Goal: Information Seeking & Learning: Understand process/instructions

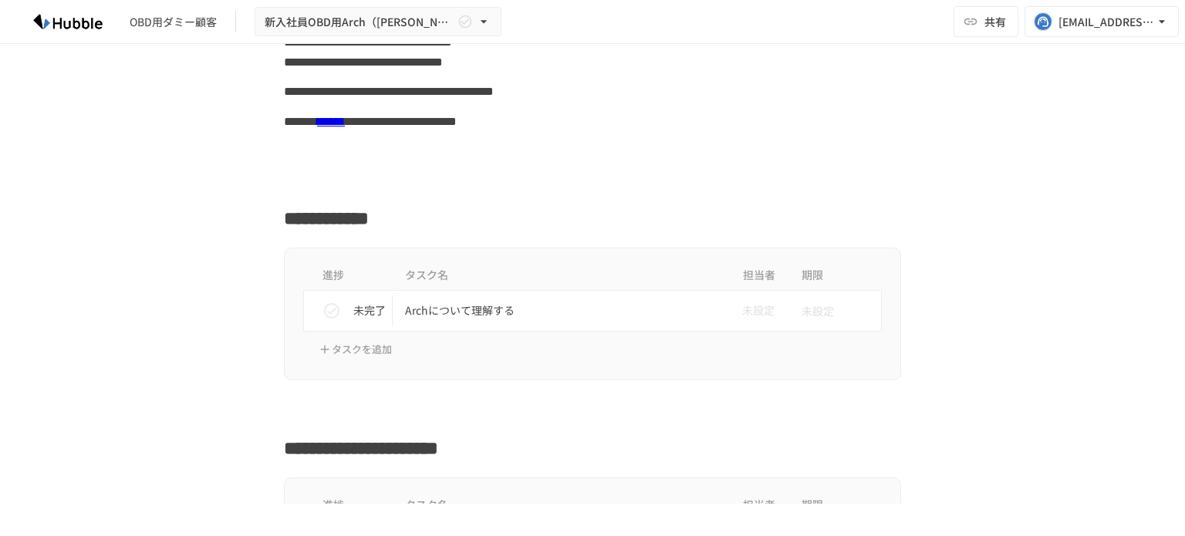
scroll to position [175, 0]
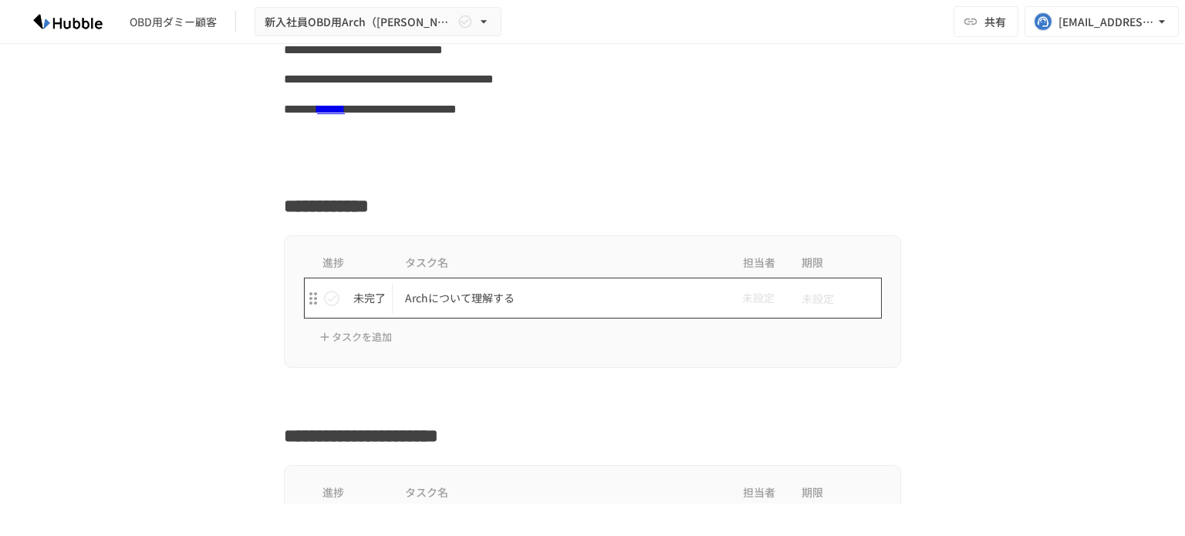
click at [419, 300] on p "Archについて理解する" at bounding box center [560, 298] width 310 height 19
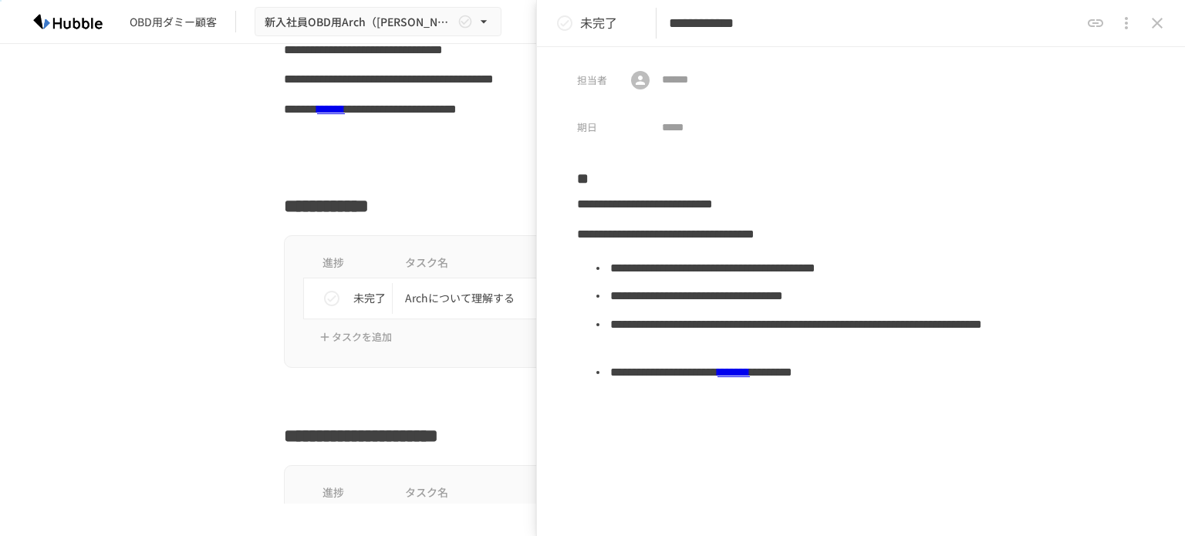
click at [568, 24] on icon "status" at bounding box center [564, 23] width 19 height 19
click at [238, 346] on div "進捗 タスク名 担当者 期限 完了 Archについて理解する 未設定 未設定 タスクを追加" at bounding box center [592, 301] width 941 height 133
click at [1157, 25] on icon "close drawer" at bounding box center [1157, 23] width 19 height 19
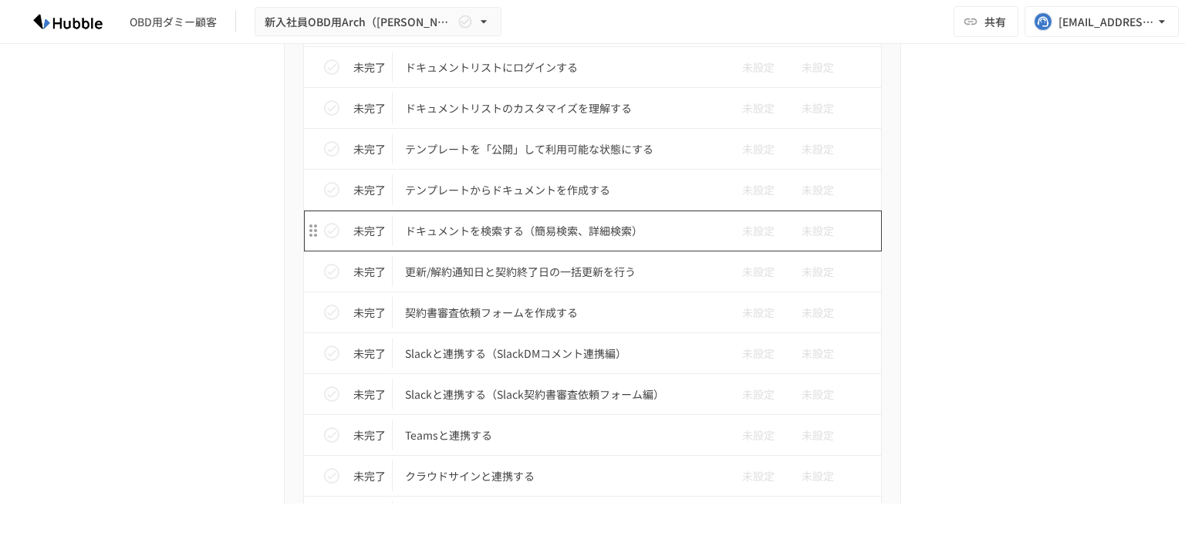
scroll to position [1110, 0]
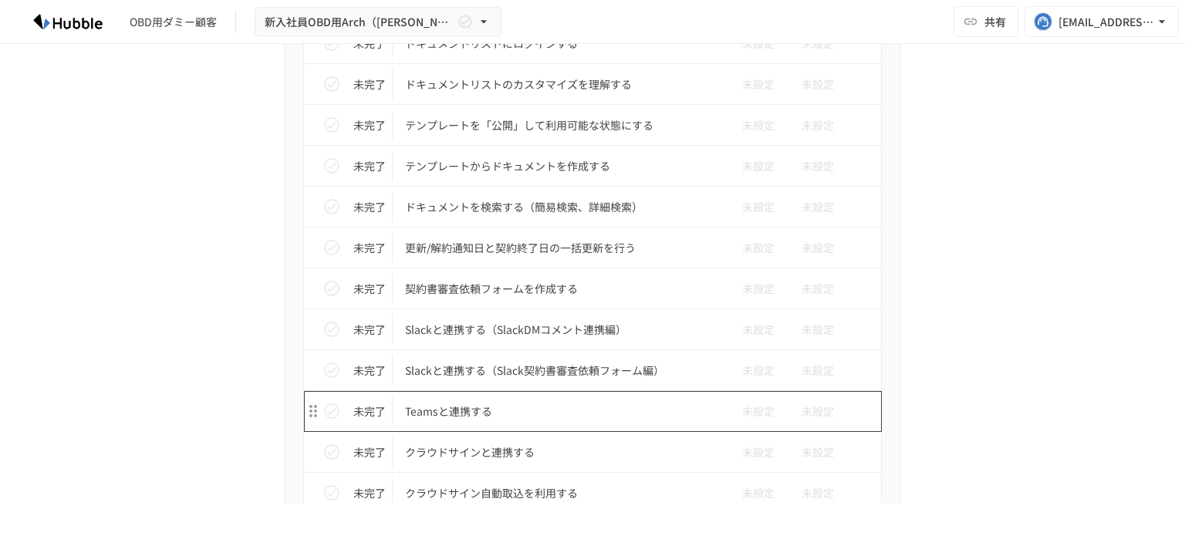
click at [450, 403] on p "Teamsと連携する" at bounding box center [560, 411] width 310 height 19
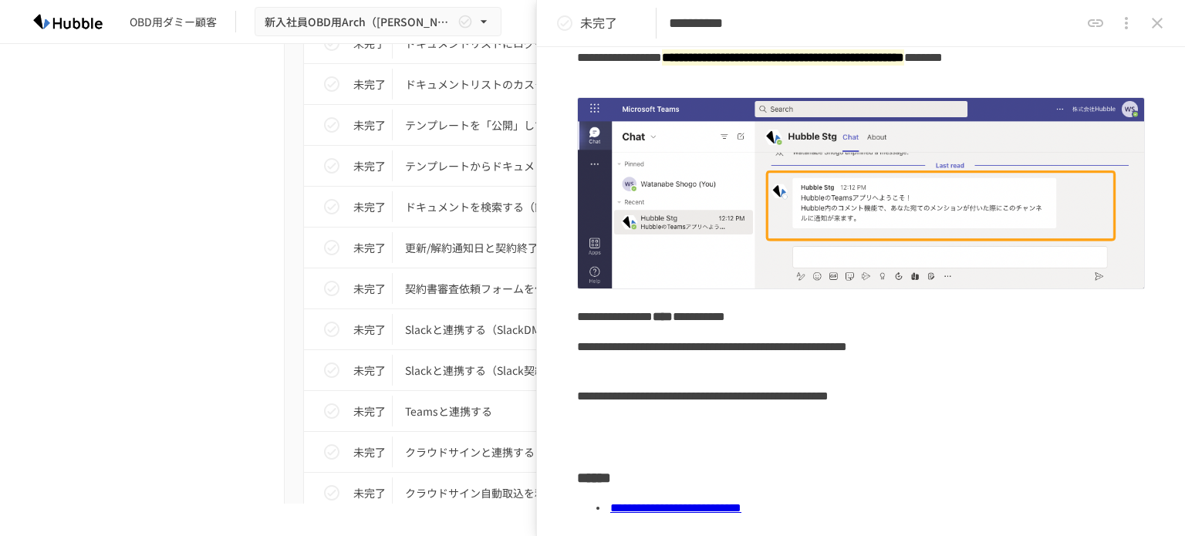
scroll to position [231, 0]
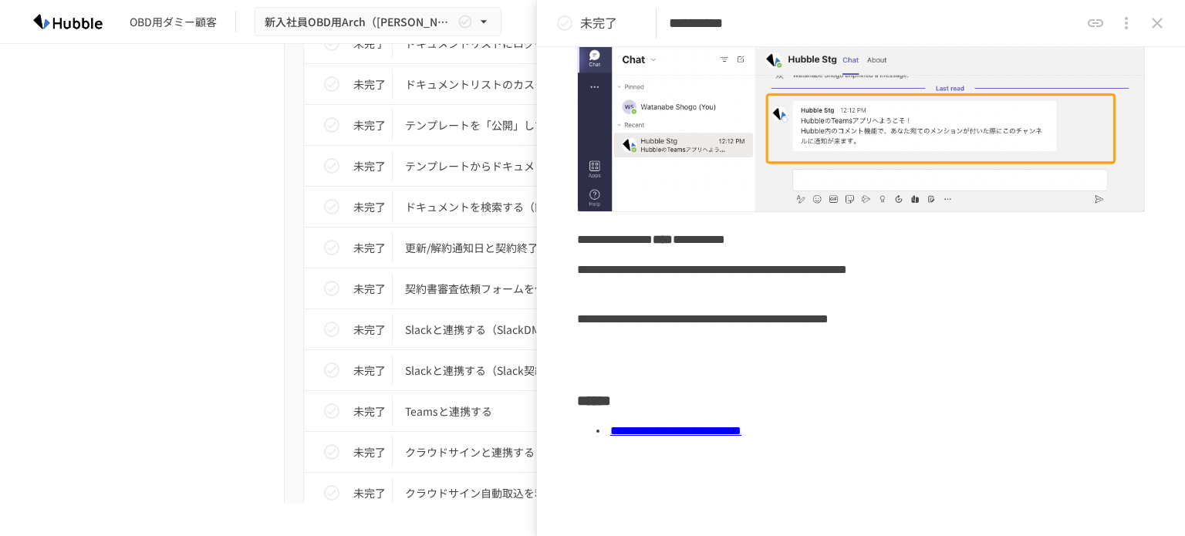
click at [741, 434] on link "**********" at bounding box center [675, 431] width 131 height 12
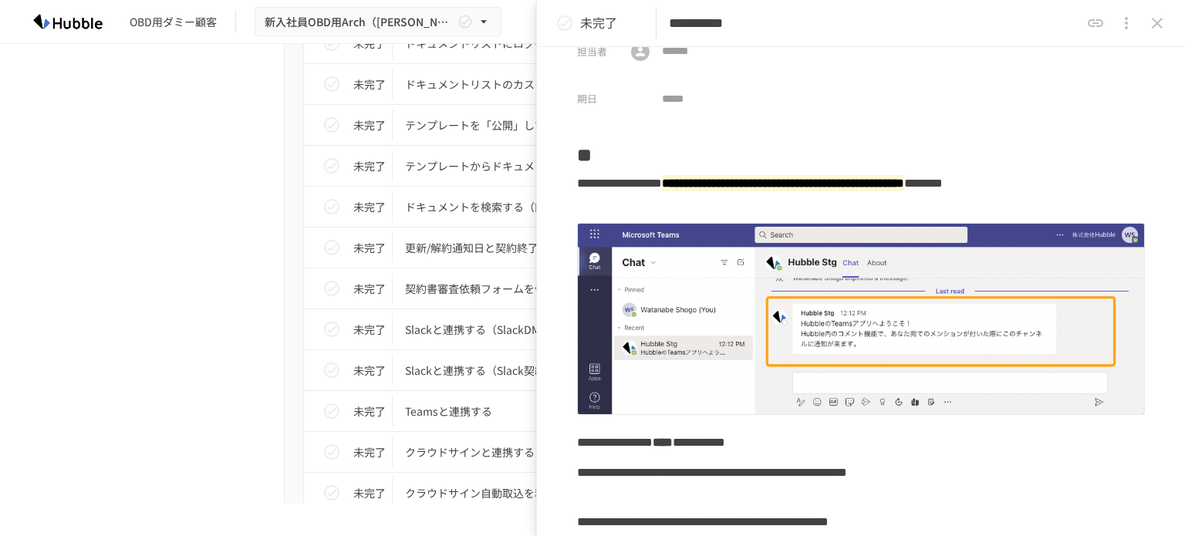
scroll to position [0, 0]
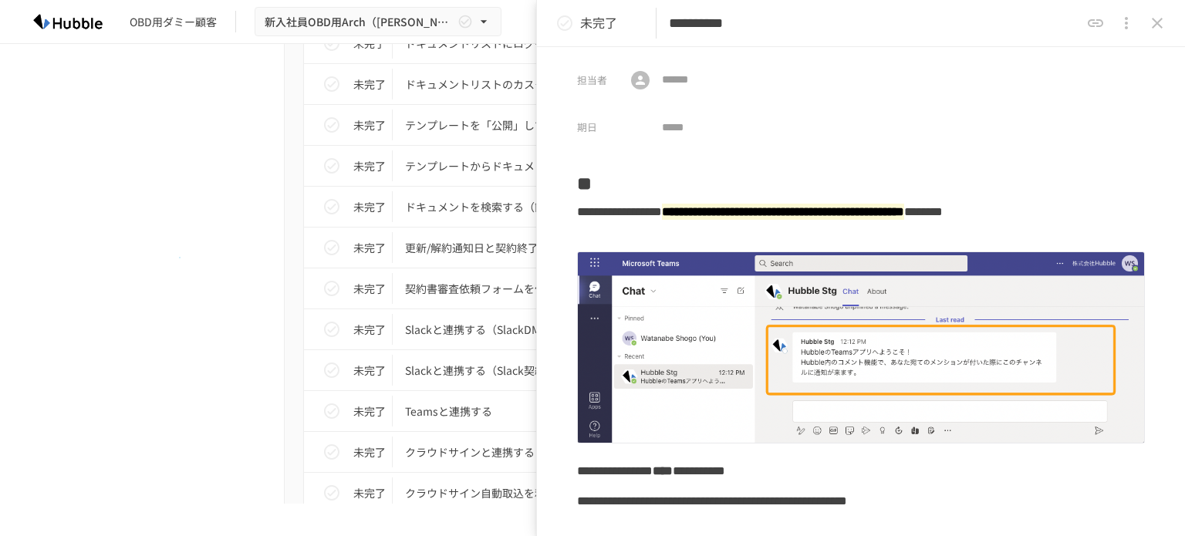
click at [179, 257] on div "進捗 タスク名 担当者 期限 未完了 Hubbleにログインする 未設定 未設定 未完了 ユーザーを追加する 未設定 未設定 未完了 フォルダを作成する 未設…" at bounding box center [592, 292] width 941 height 1524
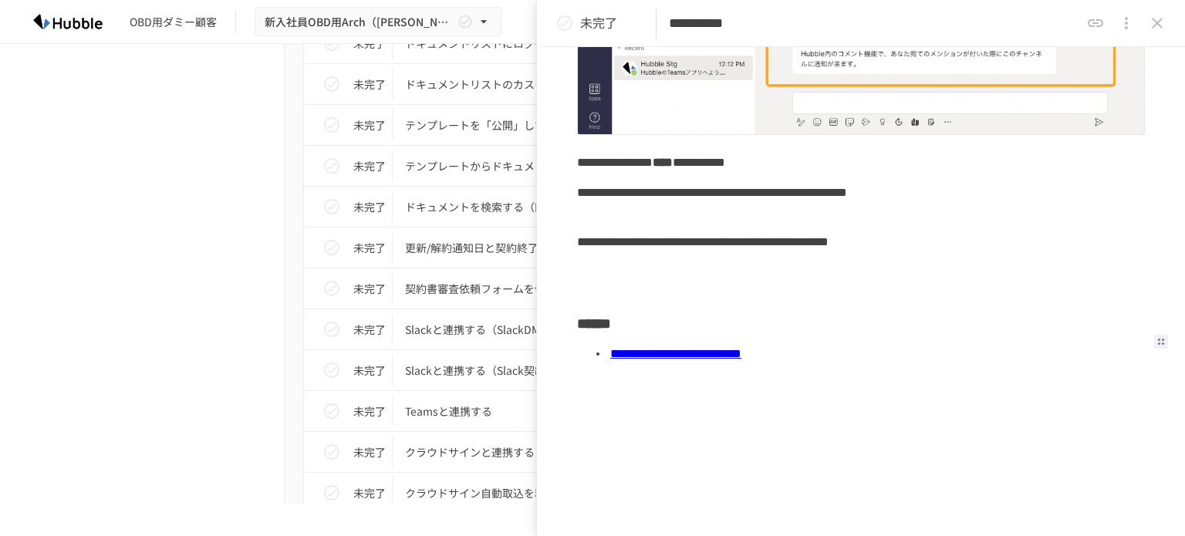
scroll to position [373, 0]
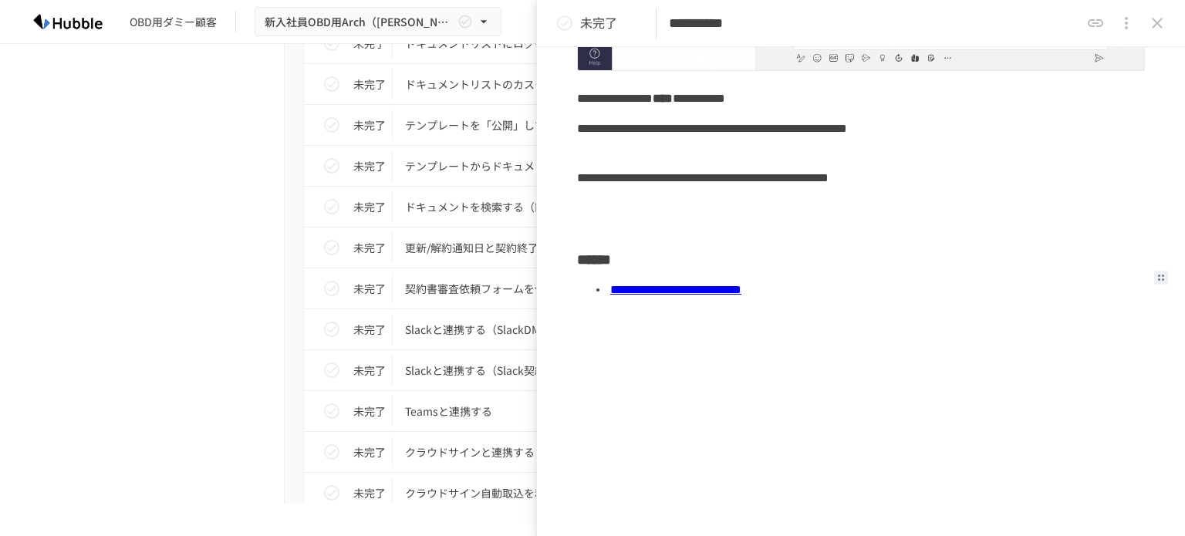
click at [162, 345] on div "進捗 タスク名 担当者 期限 未完了 Hubbleにログインする 未設定 未設定 未完了 ユーザーを追加する 未設定 未設定 未完了 フォルダを作成する 未設…" at bounding box center [592, 292] width 941 height 1524
click at [1167, 25] on button "close drawer" at bounding box center [1157, 23] width 31 height 31
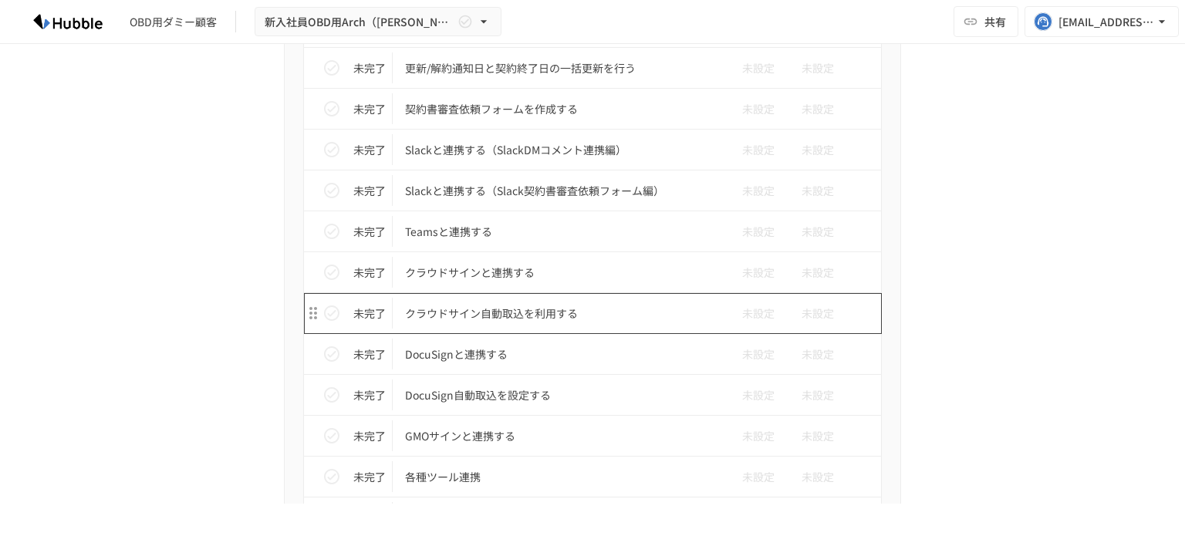
scroll to position [1296, 0]
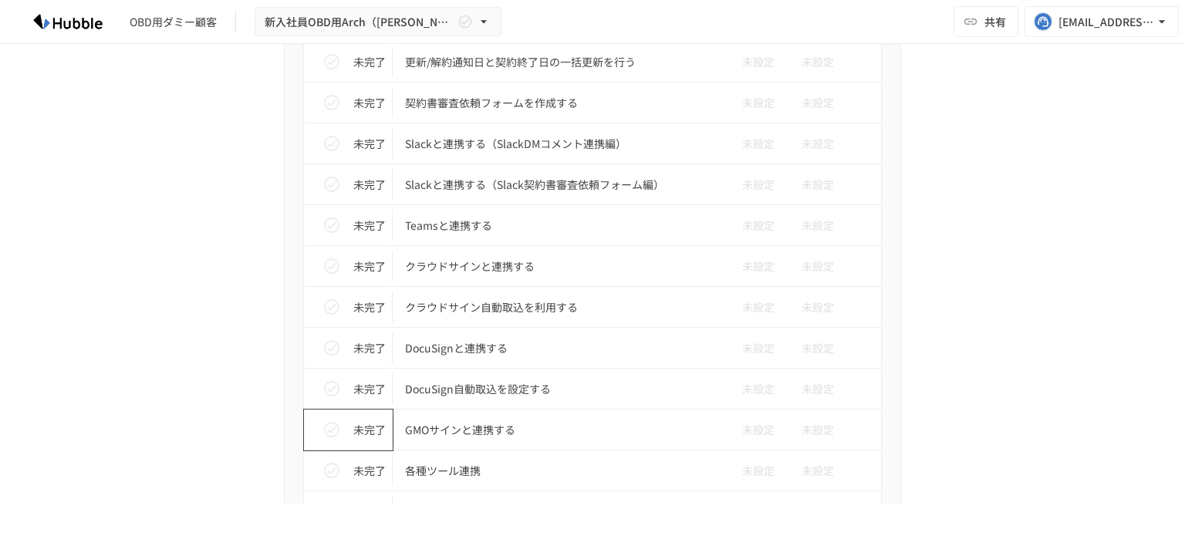
click at [326, 422] on icon "status" at bounding box center [331, 429] width 19 height 19
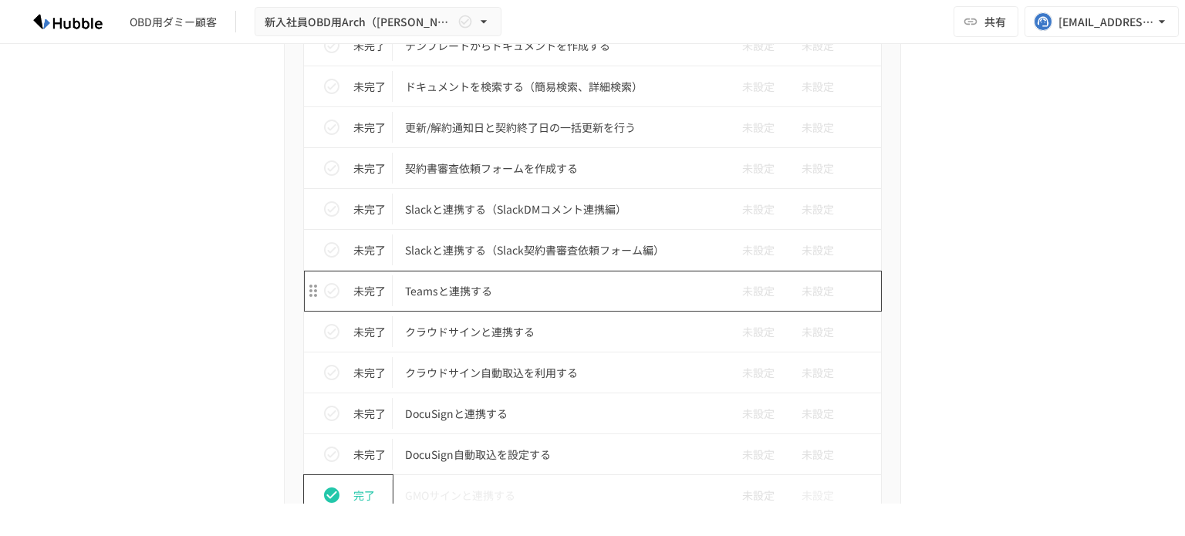
scroll to position [1230, 0]
click at [216, 187] on div "進捗 タスク名 担当者 期限 未完了 Hubbleにログインする 未設定 未設定 未完了 ユーザーを追加する 未設定 未設定 未完了 フォルダを作成する 未設…" at bounding box center [592, 173] width 941 height 1524
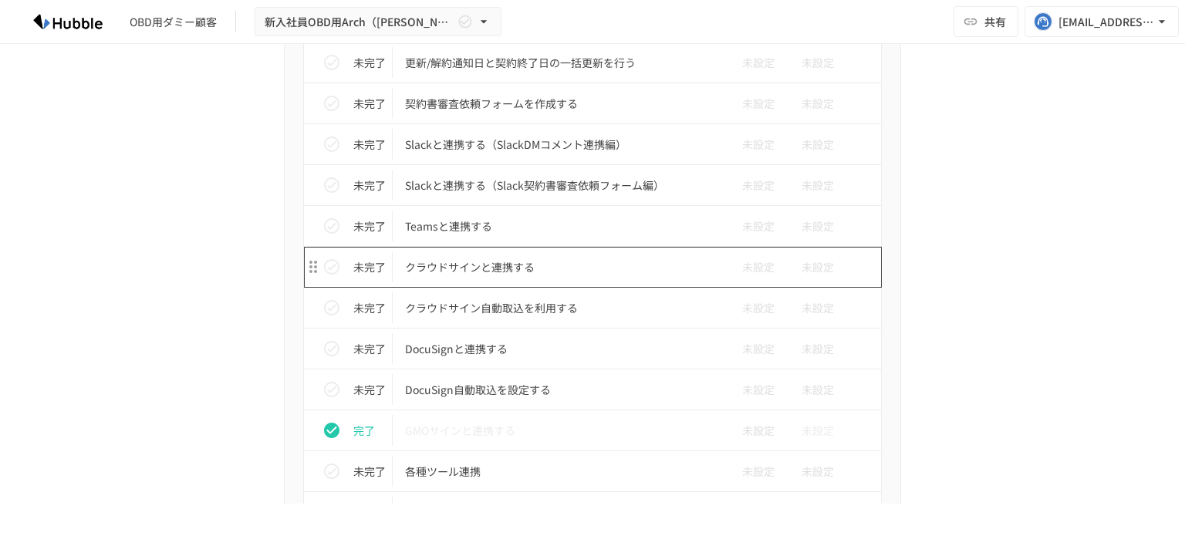
scroll to position [1322, 0]
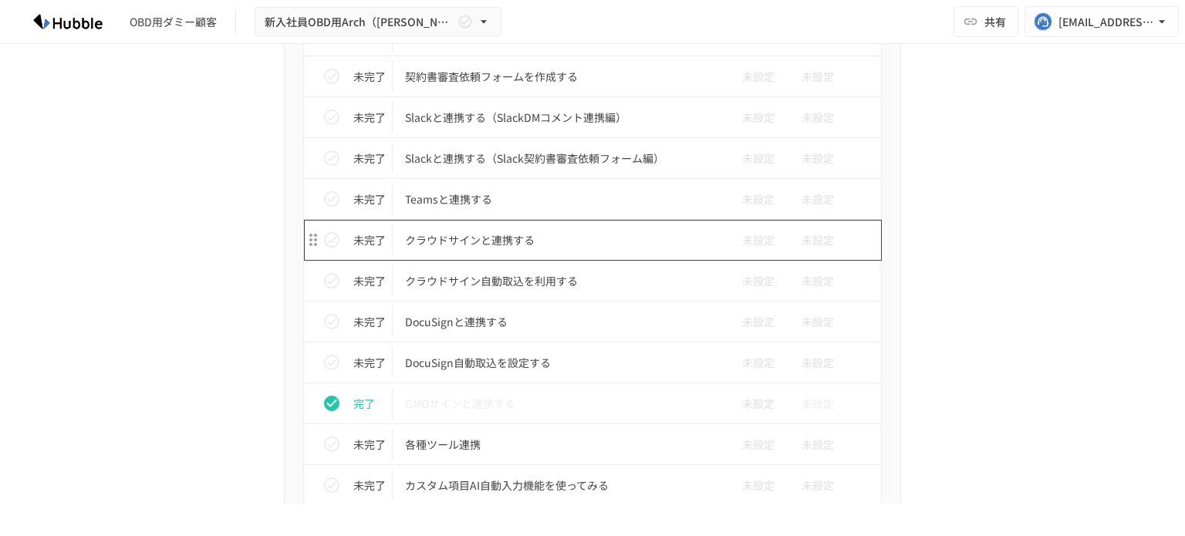
click at [466, 246] on td "クラウドサインと連携する" at bounding box center [560, 240] width 335 height 41
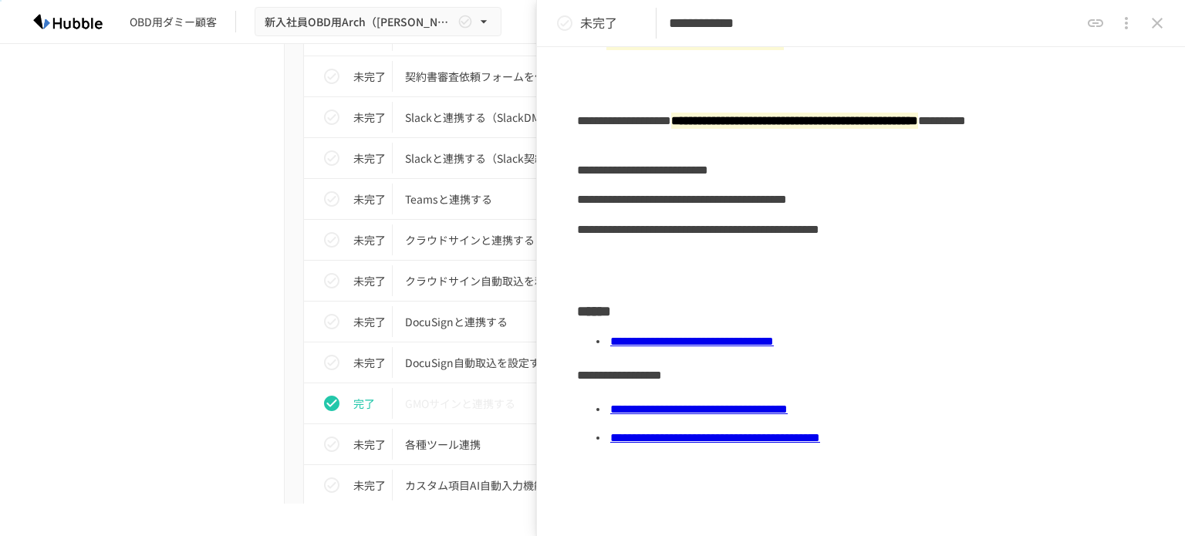
scroll to position [231, 0]
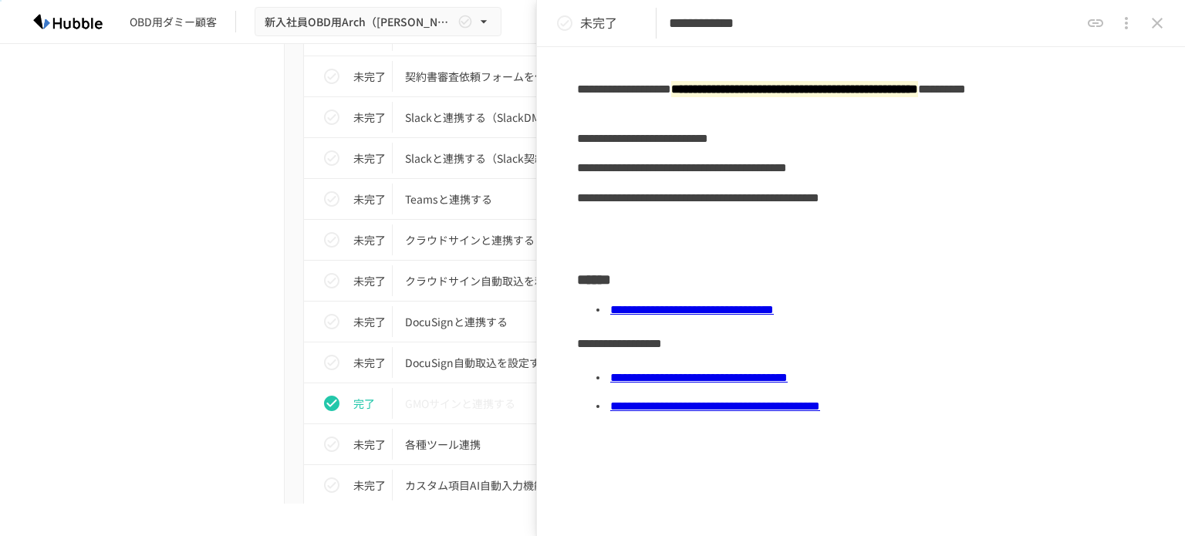
click at [774, 306] on link "**********" at bounding box center [692, 310] width 164 height 12
click at [430, 179] on td "Teamsと連携する" at bounding box center [560, 199] width 335 height 41
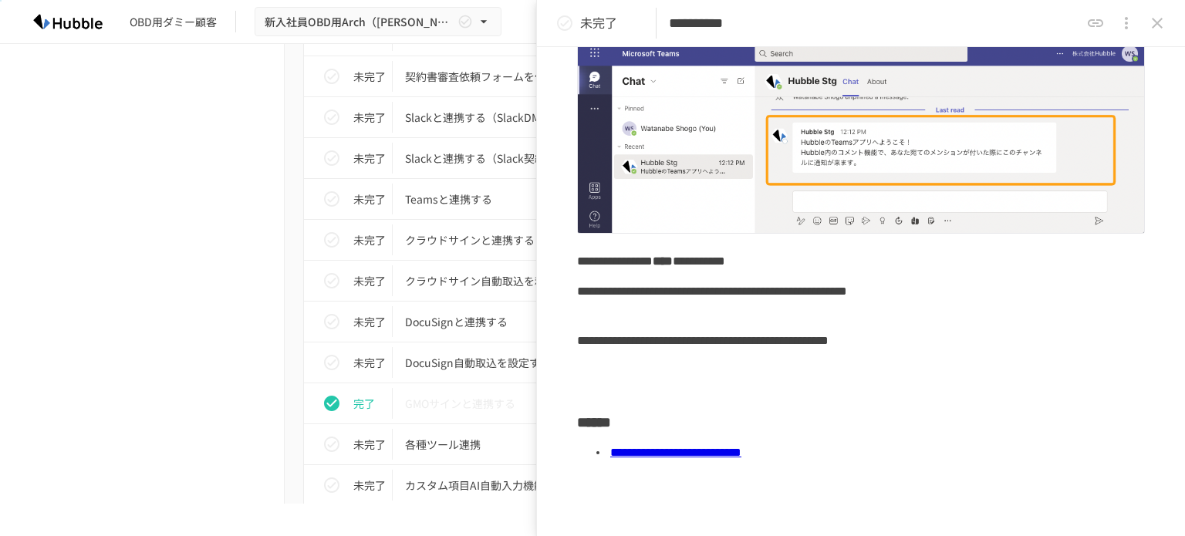
scroll to position [219, 0]
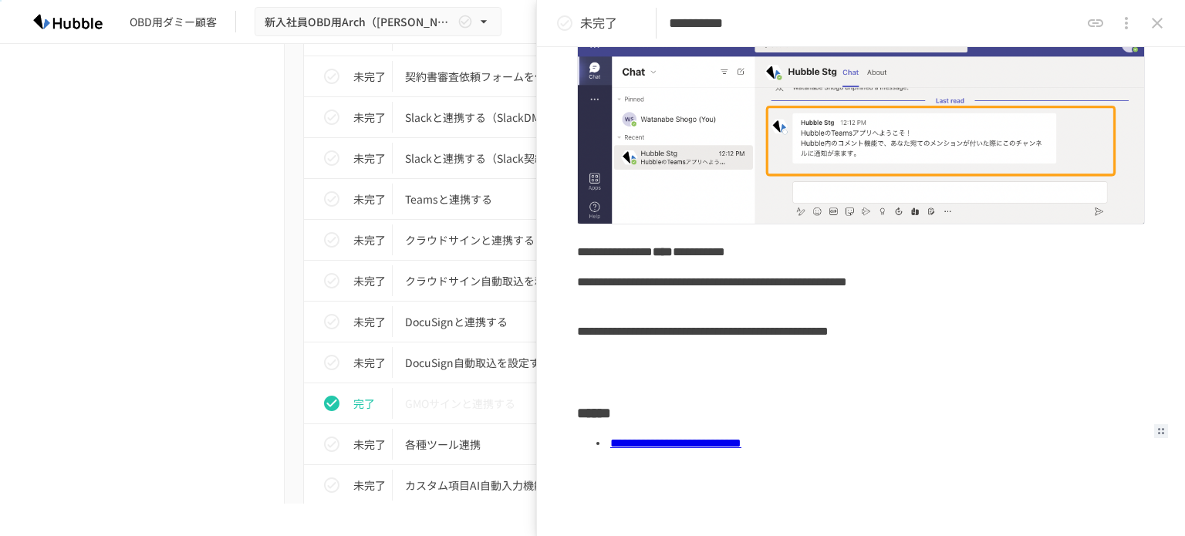
click at [741, 441] on link "**********" at bounding box center [675, 443] width 131 height 12
click at [333, 196] on icon "status" at bounding box center [331, 199] width 19 height 19
click at [1153, 24] on icon "close drawer" at bounding box center [1157, 23] width 19 height 19
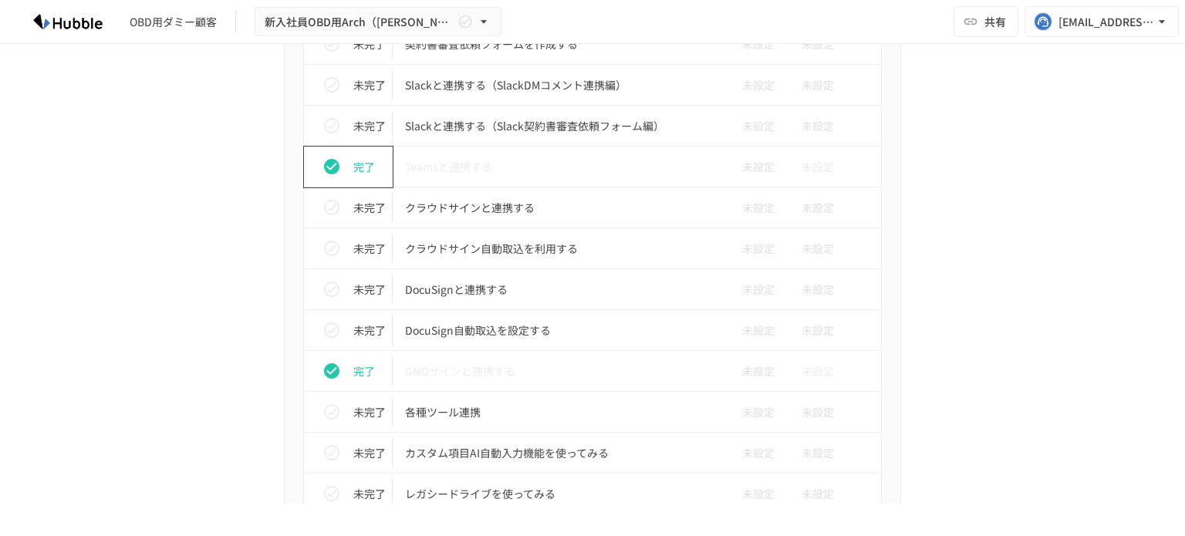
scroll to position [1356, 0]
click at [503, 241] on p "クラウドサイン自動取込を利用する" at bounding box center [560, 247] width 310 height 19
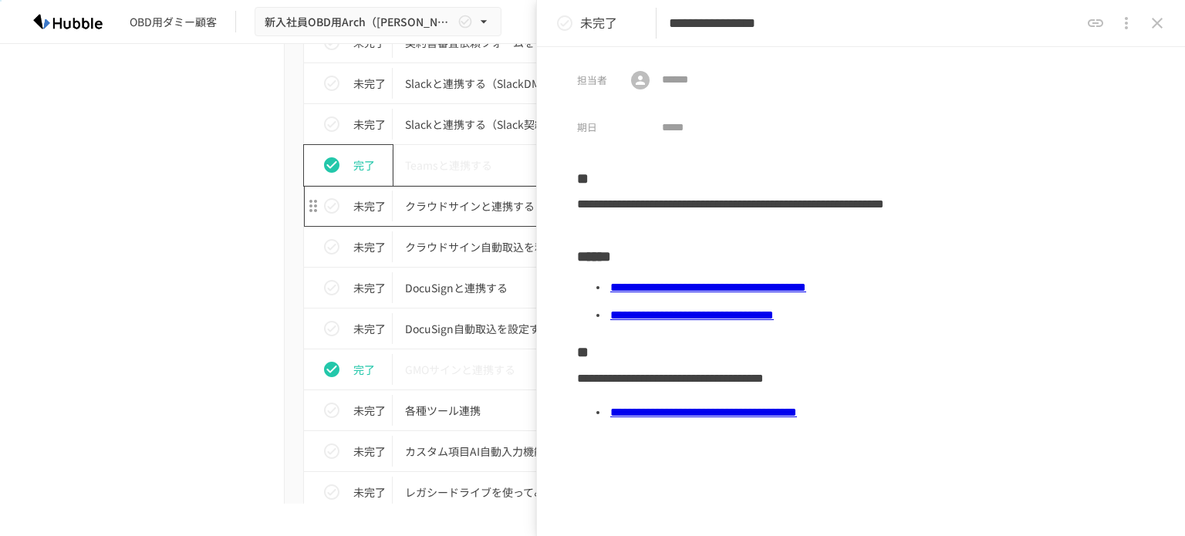
click at [508, 206] on p "クラウドサインと連携する" at bounding box center [560, 206] width 310 height 19
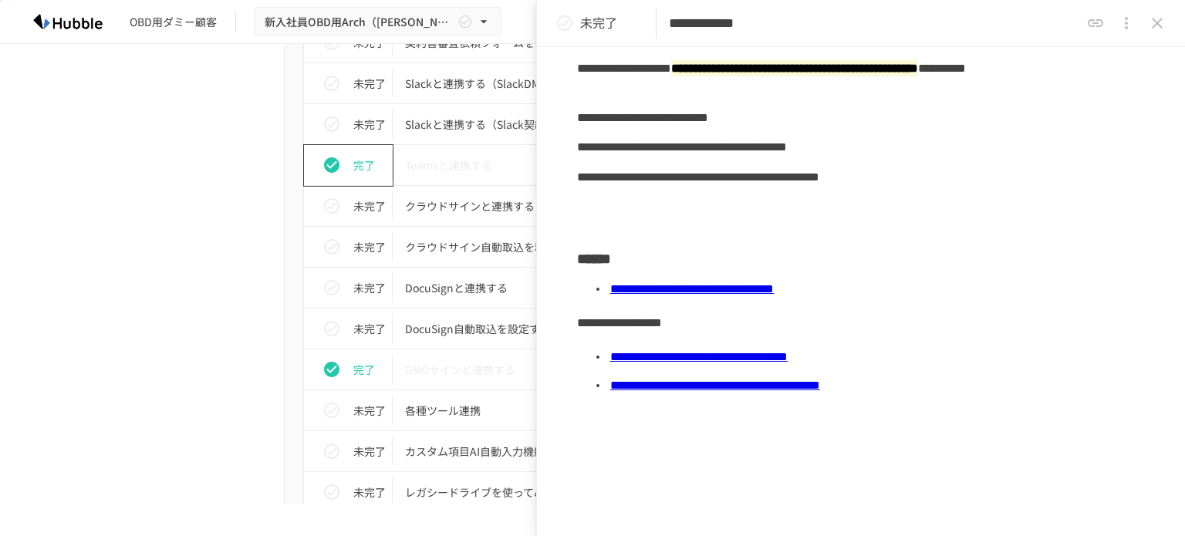
scroll to position [253, 0]
click at [854, 148] on div "**********" at bounding box center [855, 146] width 556 height 29
click at [1159, 21] on icon "close drawer" at bounding box center [1157, 23] width 11 height 11
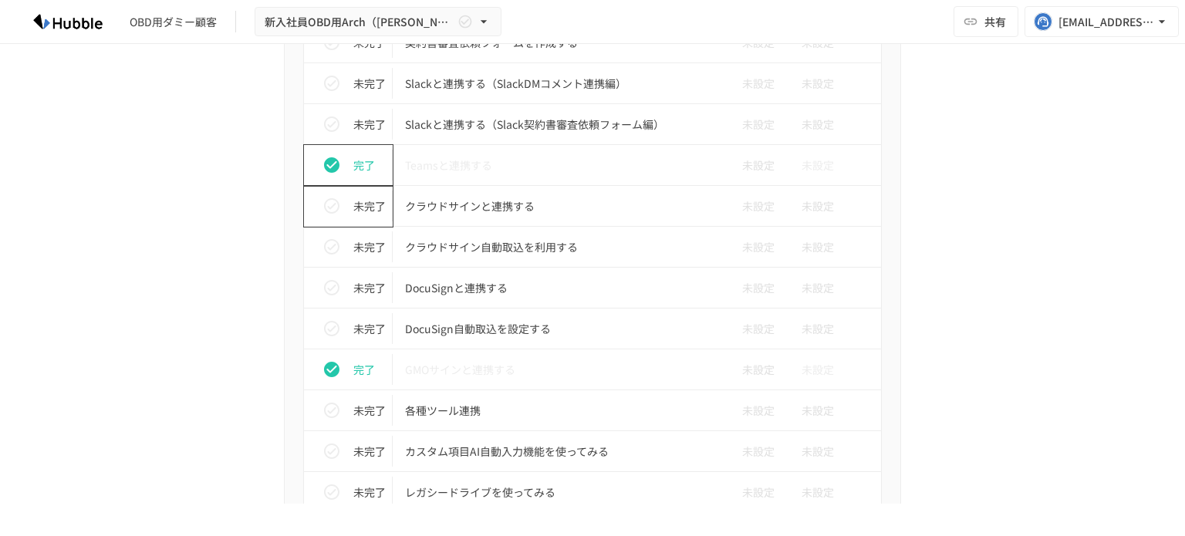
click at [336, 208] on button "status" at bounding box center [331, 206] width 31 height 31
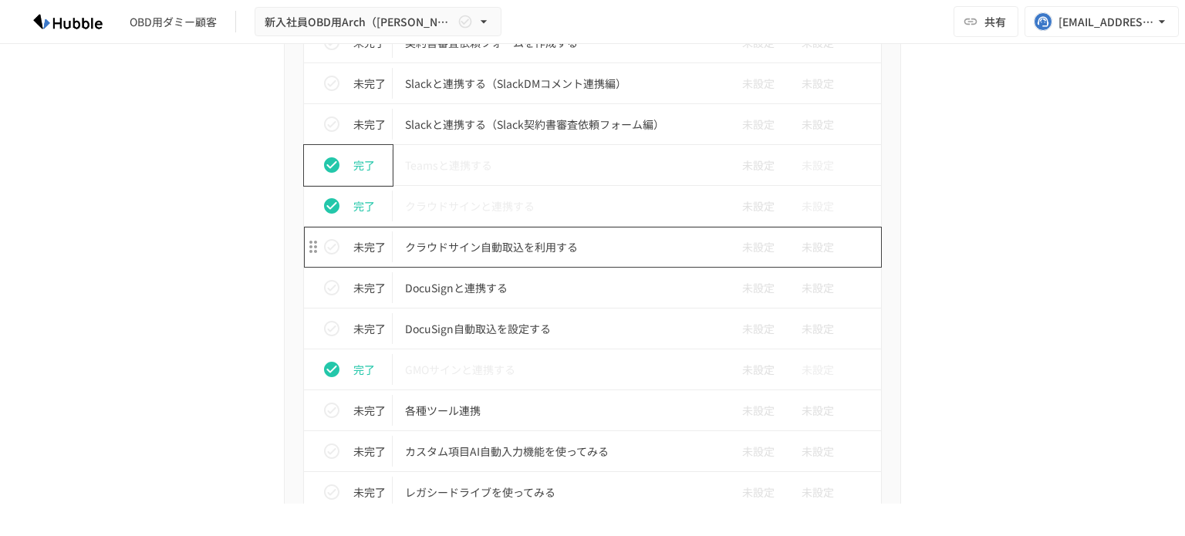
click at [448, 241] on p "クラウドサイン自動取込を利用する" at bounding box center [560, 247] width 310 height 19
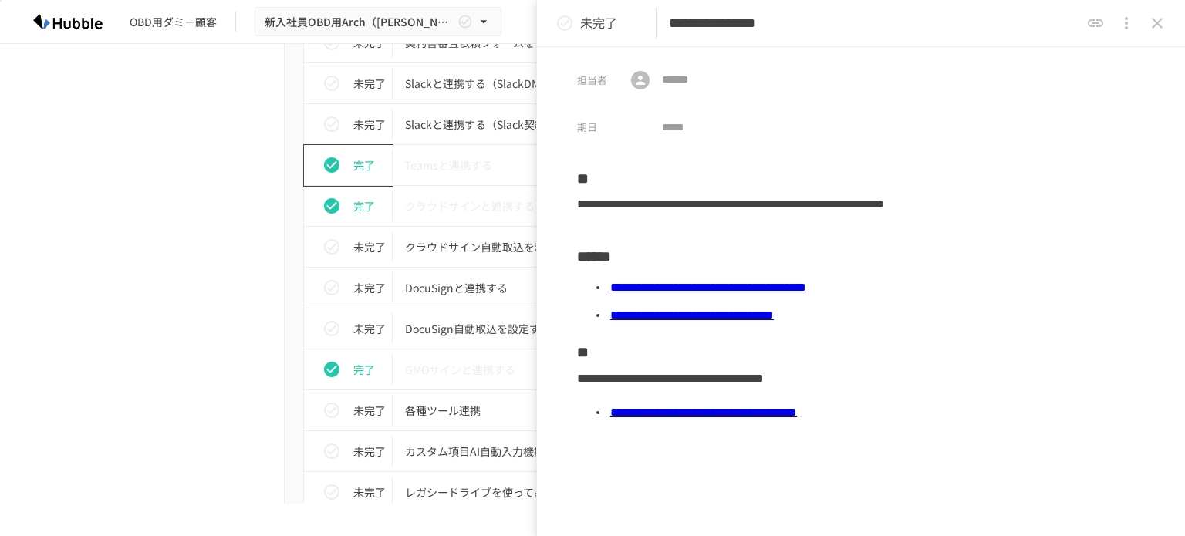
click at [754, 285] on link "**********" at bounding box center [708, 288] width 196 height 12
click at [774, 317] on link "**********" at bounding box center [692, 315] width 164 height 12
click at [717, 410] on link "**********" at bounding box center [703, 413] width 187 height 12
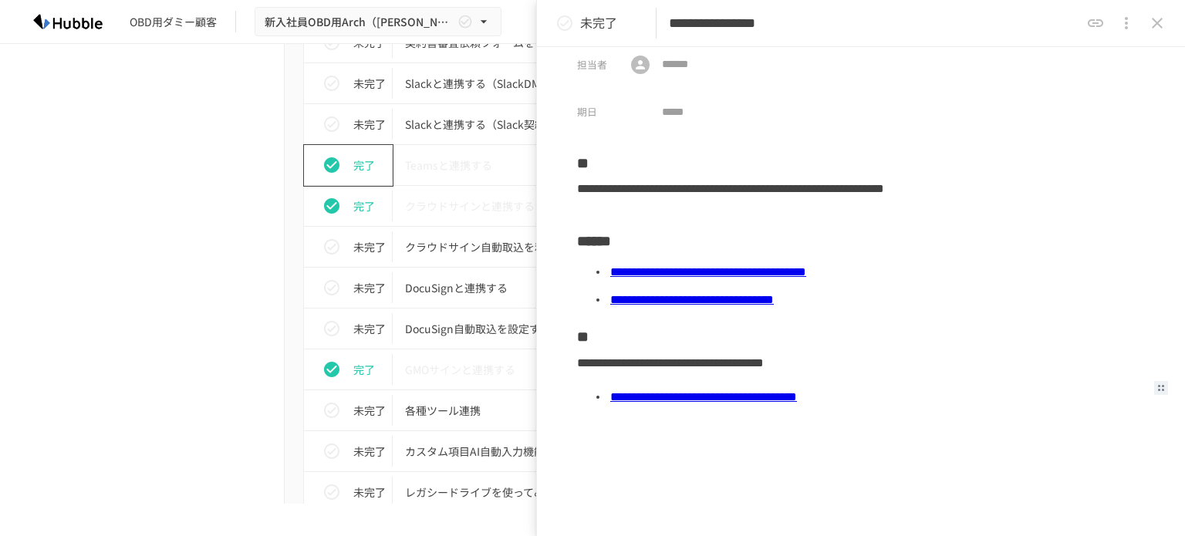
click at [168, 271] on div "進捗 タスク名 担当者 期限 未完了 Hubbleにログインする 未設定 未設定 未完了 ユーザーを追加する 未設定 未設定 未完了 フォルダを作成する 未設…" at bounding box center [592, 46] width 941 height 1524
click at [567, 27] on icon "status" at bounding box center [564, 23] width 19 height 19
click at [228, 306] on div "進捗 タスク名 担当者 期限 未完了 Hubbleにログインする 未設定 未設定 未完了 ユーザーを追加する 未設定 未設定 未完了 フォルダを作成する 未設…" at bounding box center [592, 46] width 941 height 1524
click at [1153, 29] on icon "close drawer" at bounding box center [1157, 23] width 19 height 19
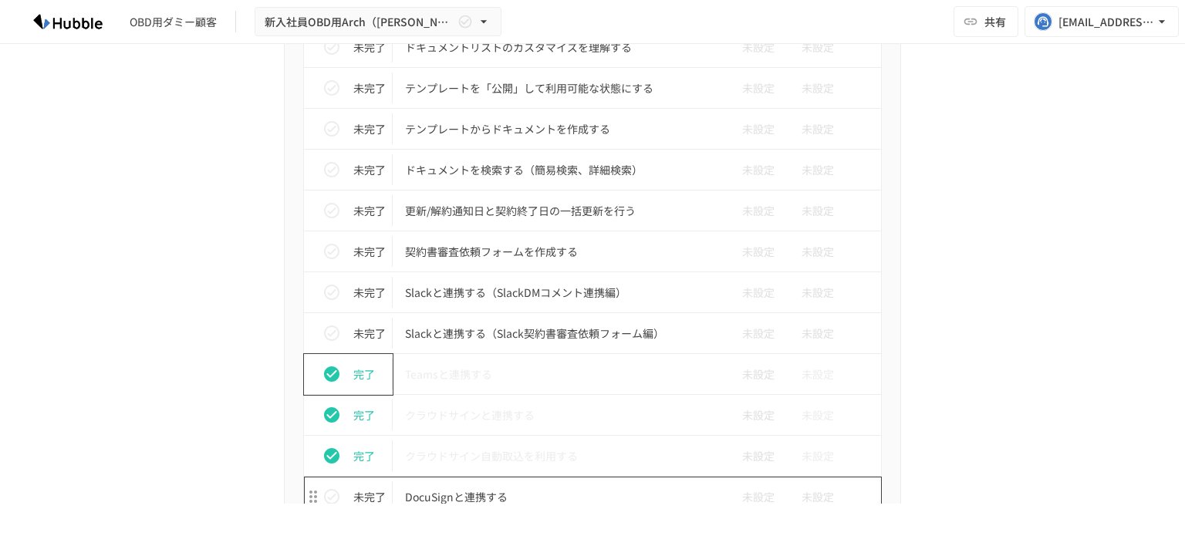
scroll to position [1146, 0]
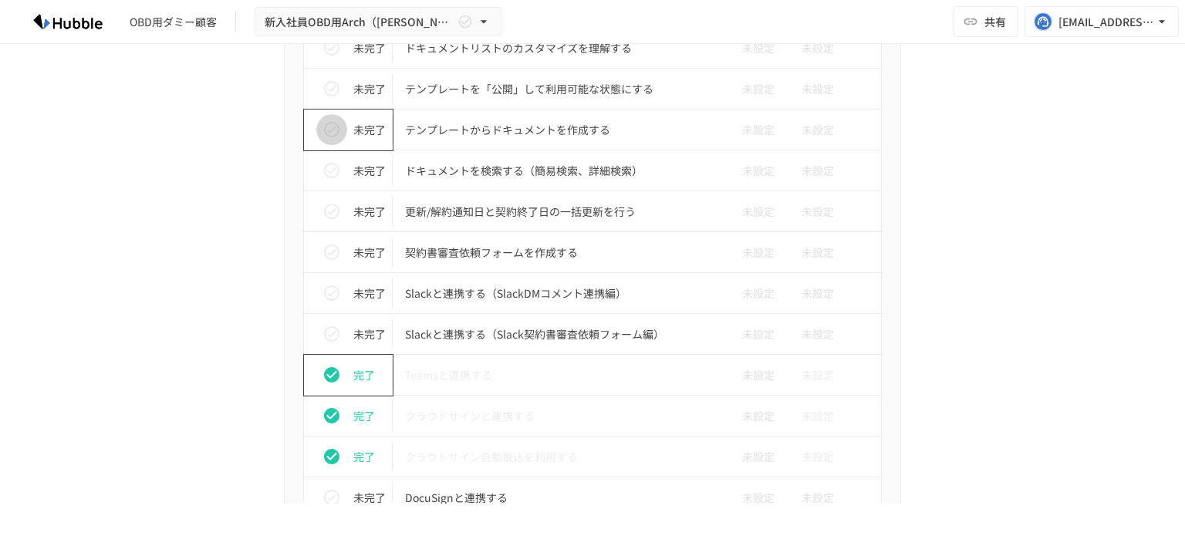
click at [328, 124] on icon "status" at bounding box center [331, 129] width 15 height 15
click at [503, 174] on p "ドキュメントを検索する（簡易検索、詳細検索）" at bounding box center [560, 170] width 310 height 19
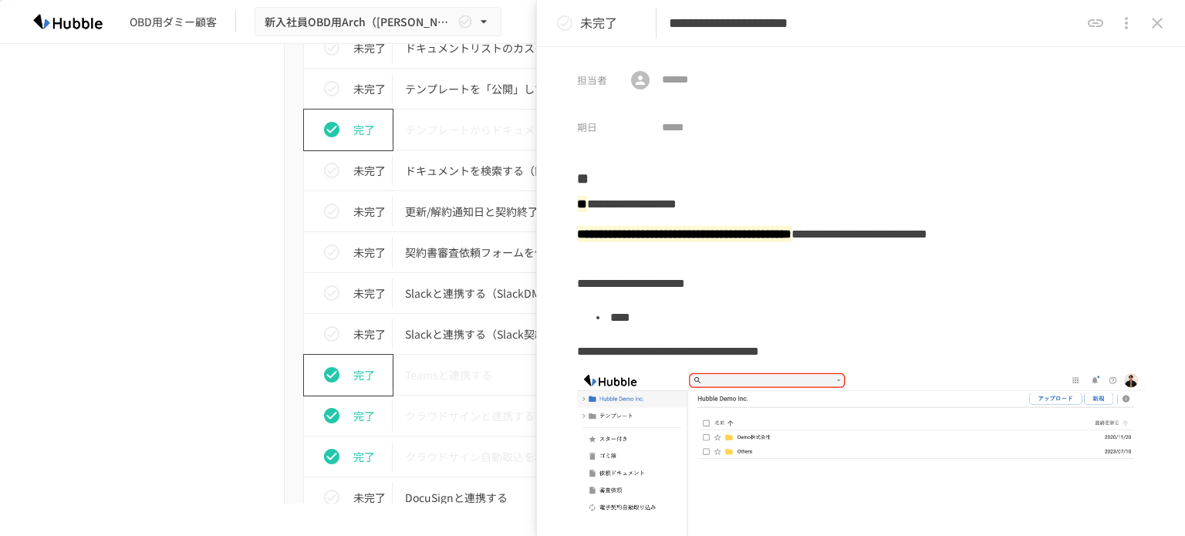
scroll to position [117, 0]
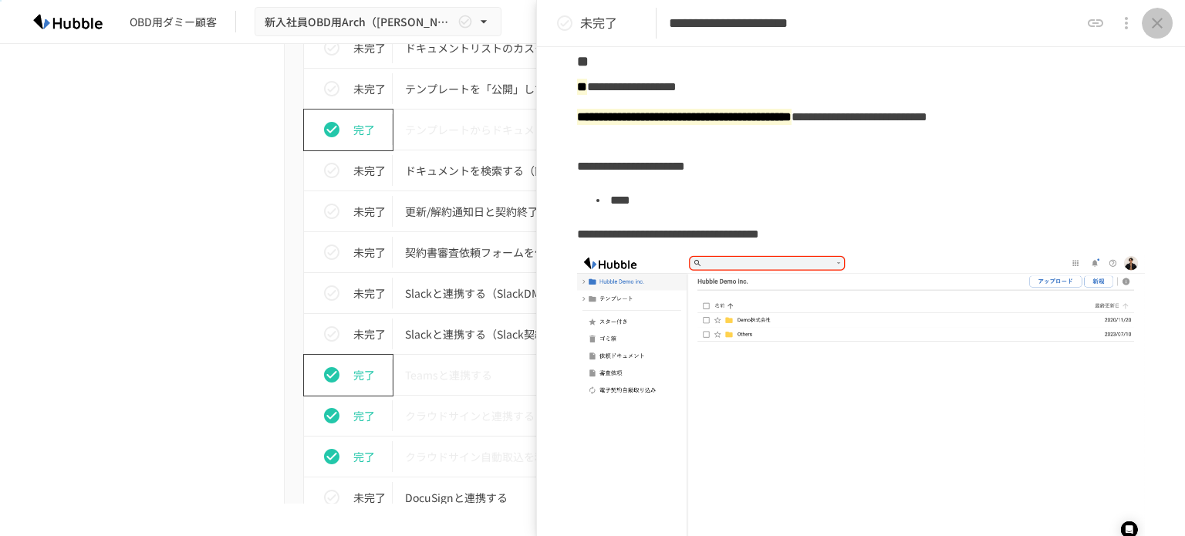
click at [1160, 27] on icon "close drawer" at bounding box center [1157, 23] width 19 height 19
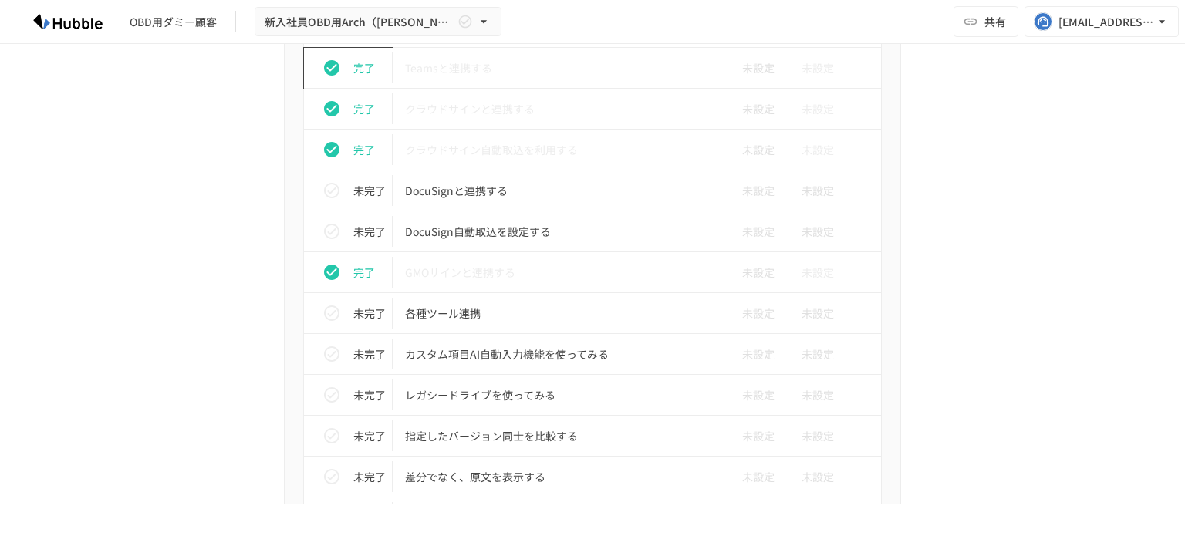
scroll to position [1455, 0]
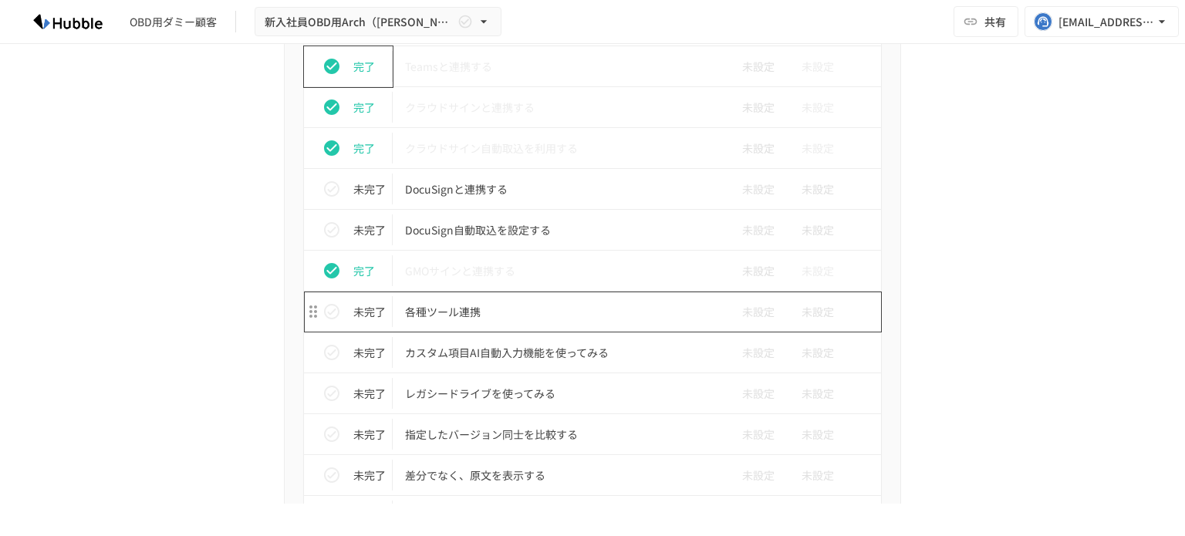
click at [444, 307] on p "各種ツール連携" at bounding box center [560, 311] width 310 height 19
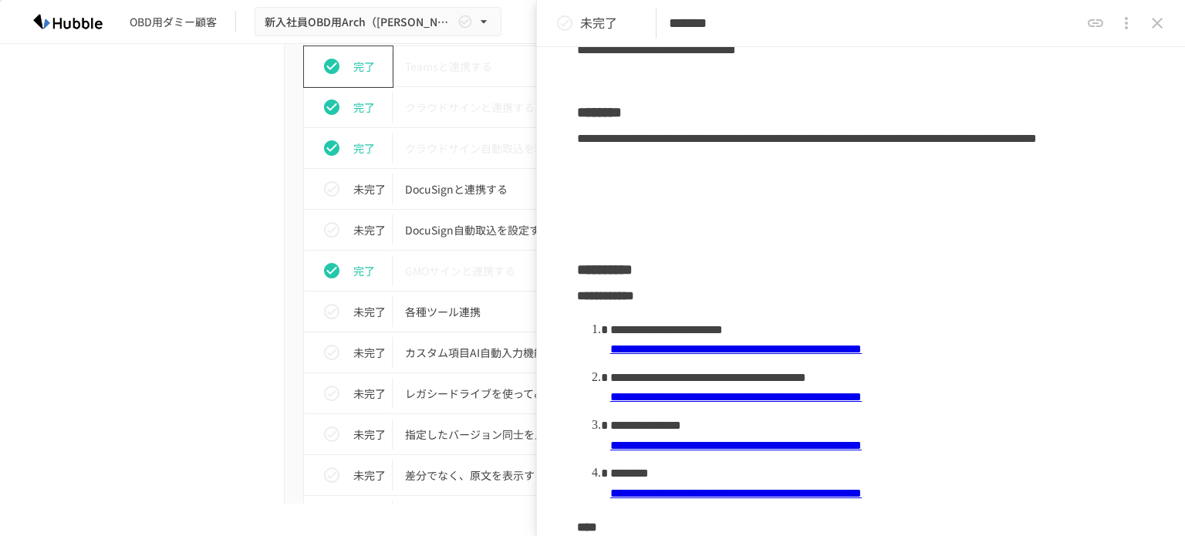
scroll to position [231, 0]
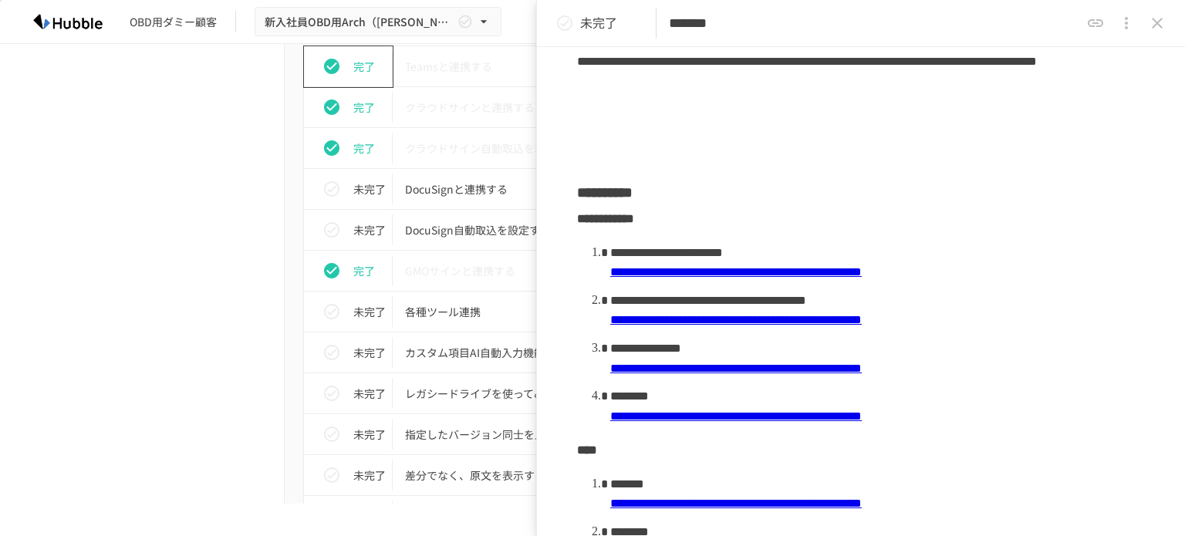
click at [862, 270] on link "**********" at bounding box center [736, 272] width 252 height 12
click at [836, 323] on link "**********" at bounding box center [736, 320] width 252 height 12
click at [802, 368] on link "**********" at bounding box center [736, 369] width 252 height 12
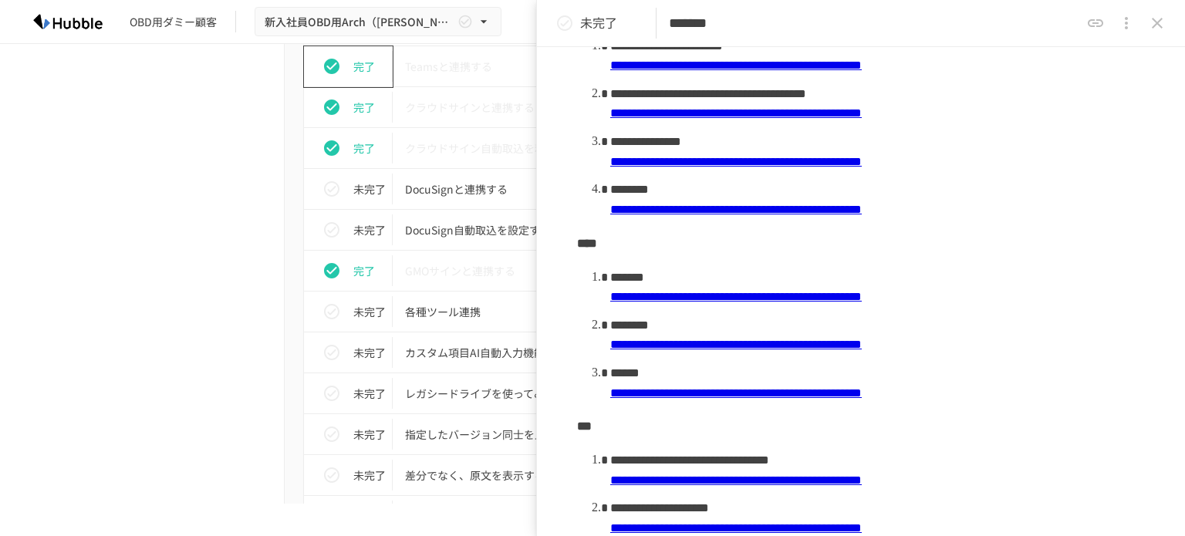
scroll to position [463, 0]
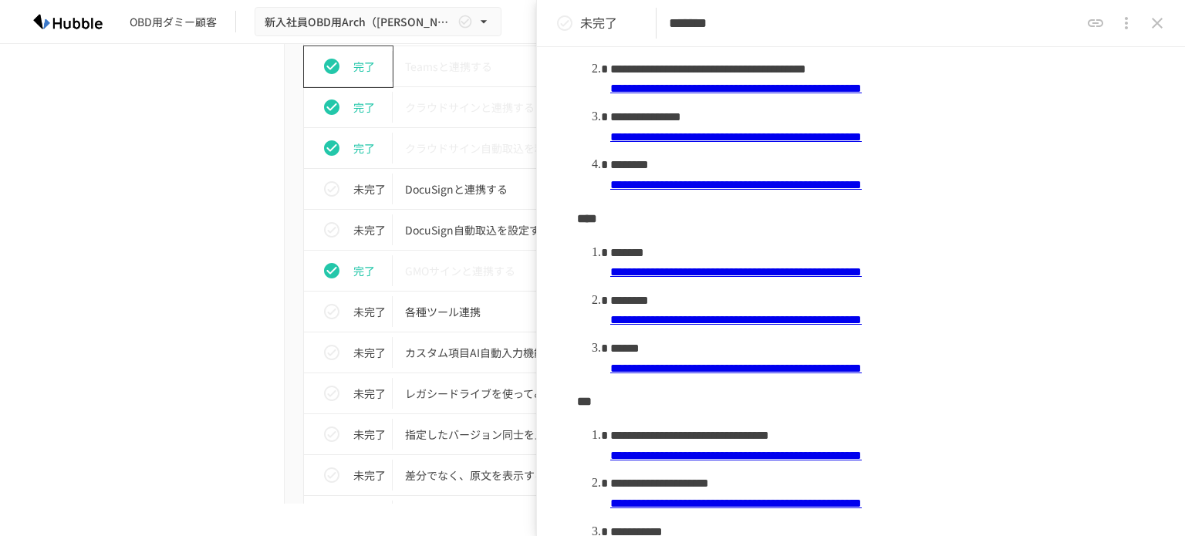
click at [862, 269] on link "**********" at bounding box center [736, 272] width 252 height 12
click at [1157, 25] on icon "close drawer" at bounding box center [1157, 23] width 19 height 19
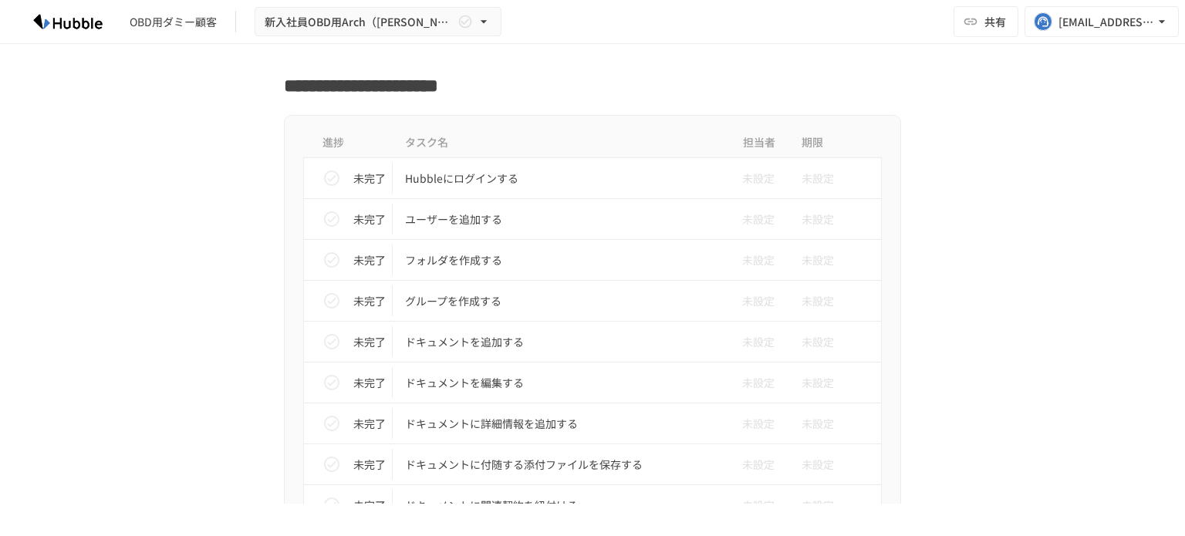
scroll to position [529, 0]
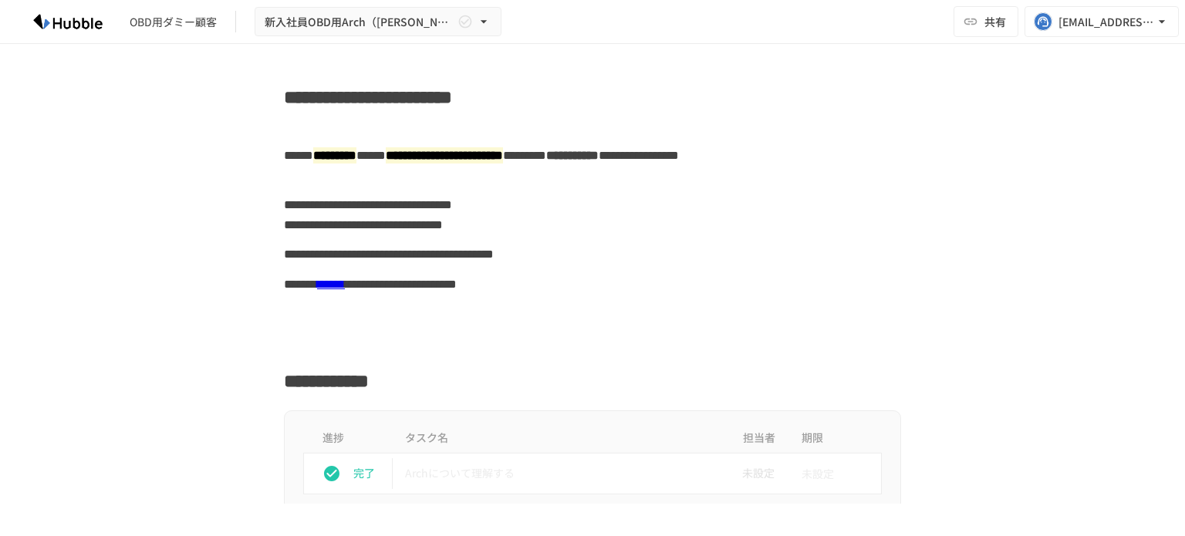
scroll to position [1153, 0]
